Goal: Use online tool/utility

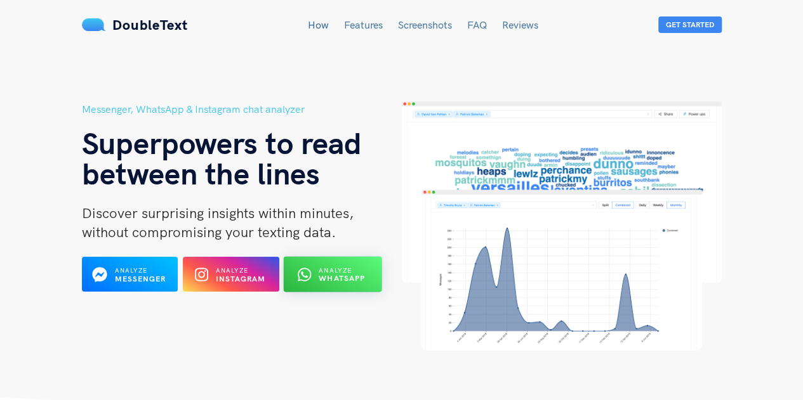
click at [318, 286] on button "Analyze WhatsApp" at bounding box center [333, 275] width 98 height 36
click at [300, 266] on div at bounding box center [306, 275] width 13 height 20
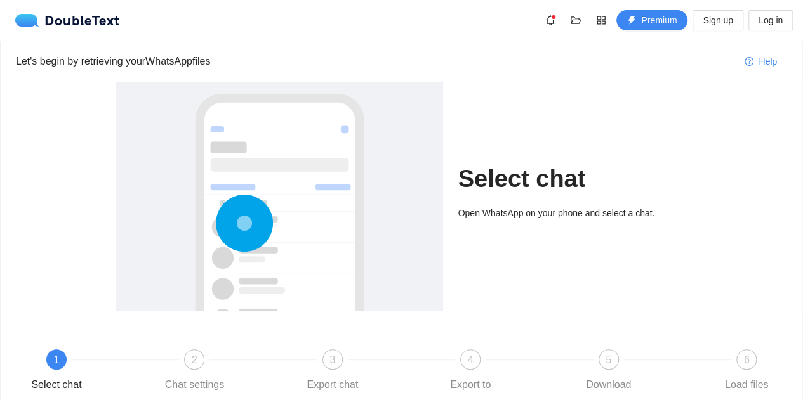
scroll to position [111, 0]
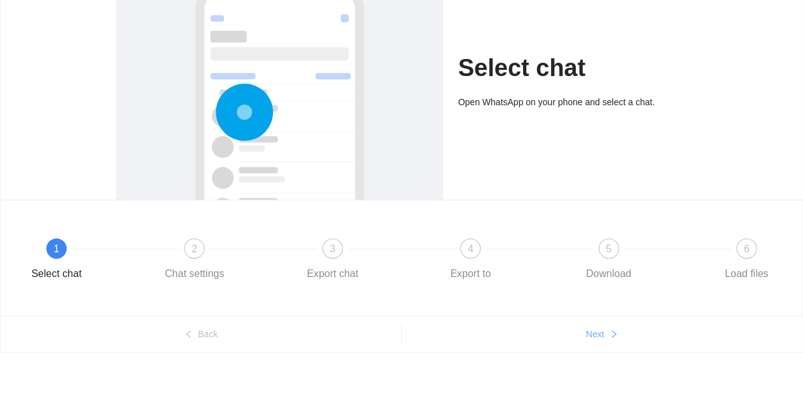
click at [591, 337] on span "Next" at bounding box center [595, 334] width 18 height 14
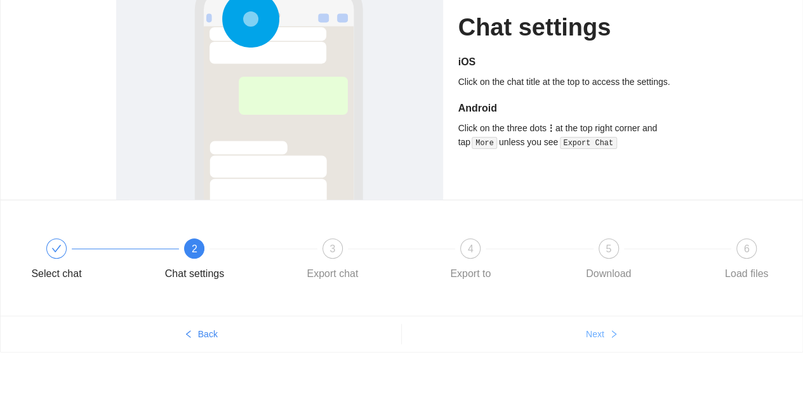
click at [591, 337] on span "Next" at bounding box center [595, 334] width 18 height 14
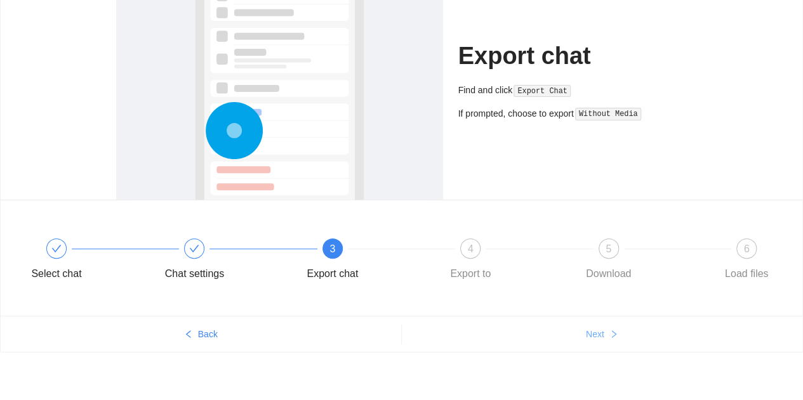
click at [591, 337] on span "Next" at bounding box center [595, 334] width 18 height 14
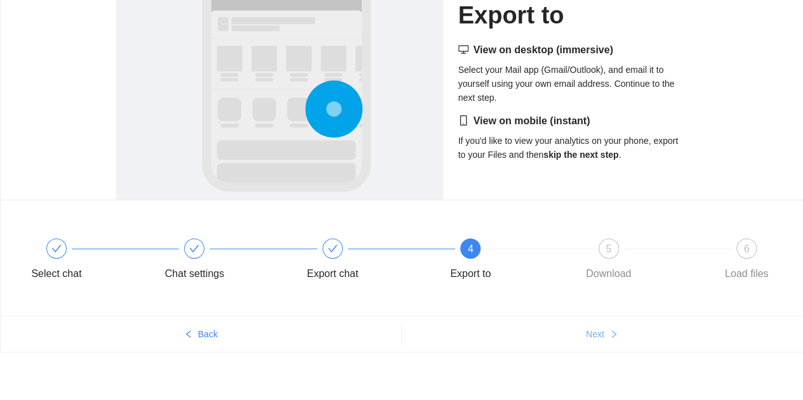
click at [591, 337] on span "Next" at bounding box center [595, 334] width 18 height 14
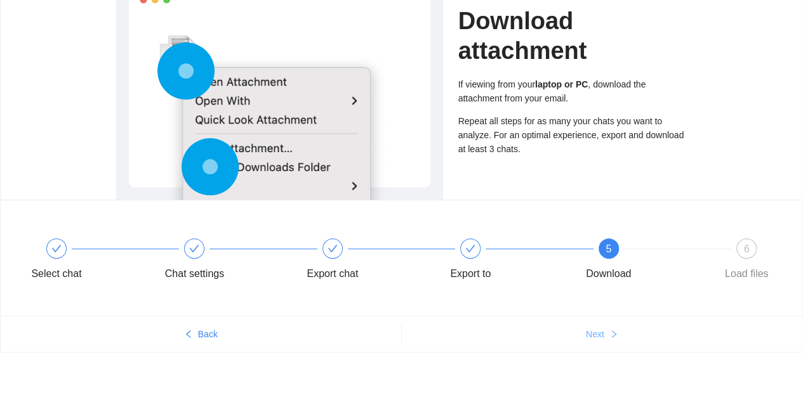
click at [591, 337] on span "Next" at bounding box center [595, 334] width 18 height 14
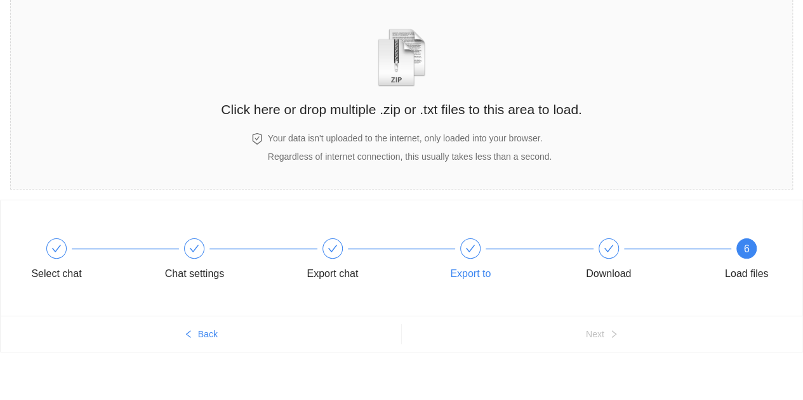
scroll to position [0, 0]
